Goal: Use online tool/utility

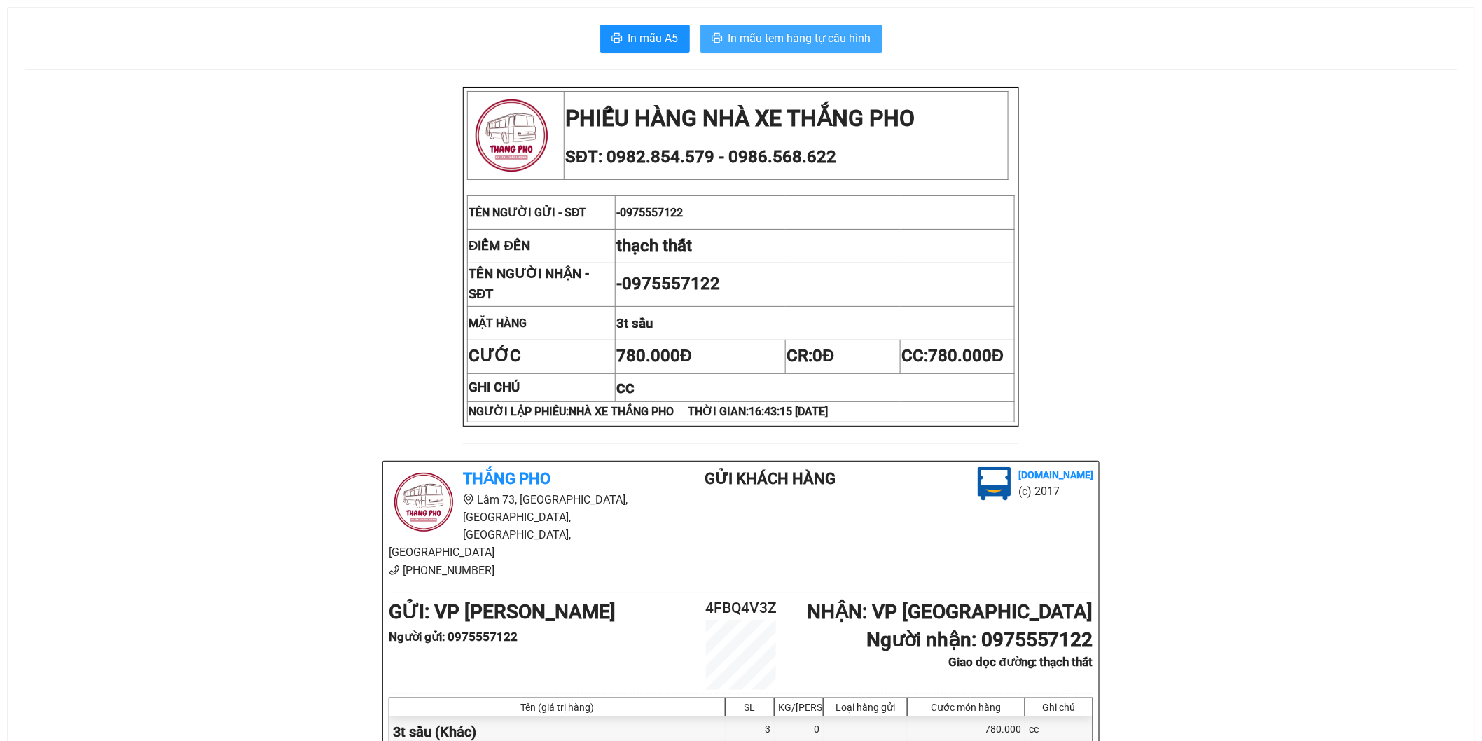
drag, startPoint x: 816, startPoint y: 40, endPoint x: 817, endPoint y: 49, distance: 9.2
click at [815, 41] on span "In mẫu tem hàng tự cấu hình" at bounding box center [799, 38] width 143 height 18
click at [806, 39] on span "In mẫu tem hàng tự cấu hình" at bounding box center [799, 38] width 143 height 18
click at [837, 39] on span "In mẫu tem hàng tự cấu hình" at bounding box center [799, 38] width 143 height 18
